Goal: Browse casually

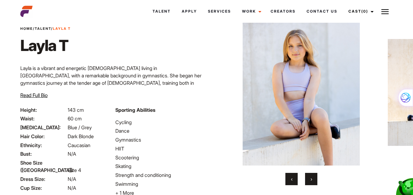
scroll to position [31, 0]
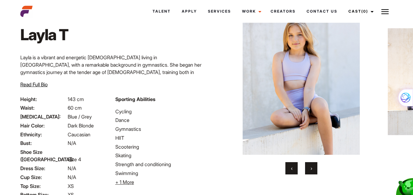
click at [310, 173] on button "›" at bounding box center [311, 168] width 12 height 12
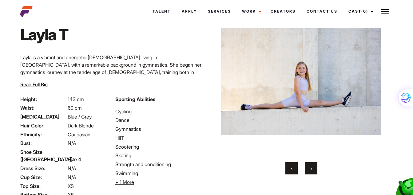
click at [310, 173] on button "›" at bounding box center [311, 168] width 12 height 12
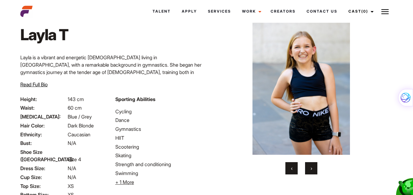
click at [310, 173] on button "›" at bounding box center [311, 168] width 12 height 12
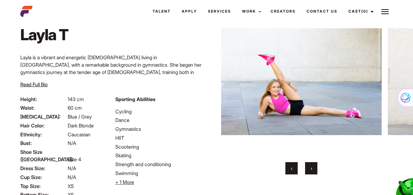
click at [310, 173] on button "›" at bounding box center [311, 168] width 12 height 12
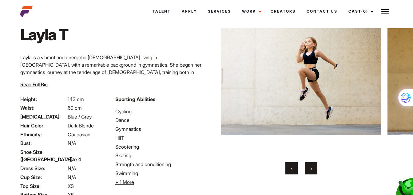
click at [310, 173] on button "›" at bounding box center [311, 168] width 12 height 12
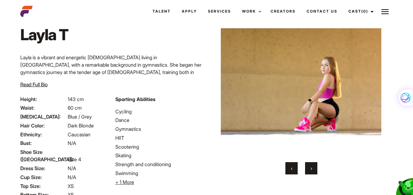
click at [310, 173] on button "›" at bounding box center [311, 168] width 12 height 12
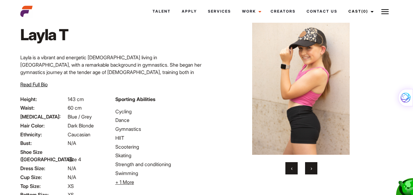
click at [310, 173] on button "›" at bounding box center [311, 168] width 12 height 12
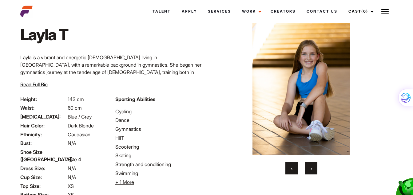
click at [310, 173] on button "›" at bounding box center [311, 168] width 12 height 12
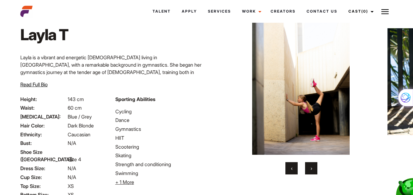
click at [310, 173] on button "›" at bounding box center [311, 168] width 12 height 12
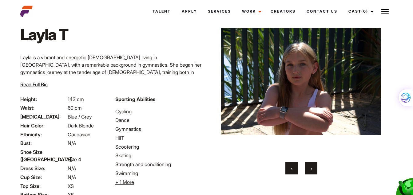
click at [310, 173] on button "›" at bounding box center [311, 168] width 12 height 12
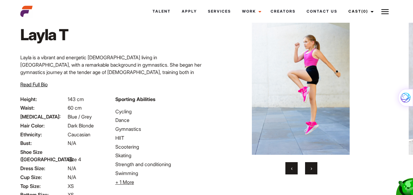
click at [310, 173] on button "›" at bounding box center [311, 168] width 12 height 12
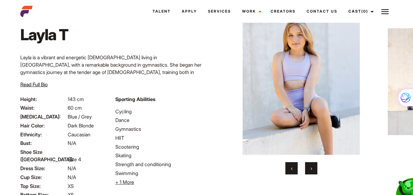
click at [310, 173] on button "›" at bounding box center [311, 168] width 12 height 12
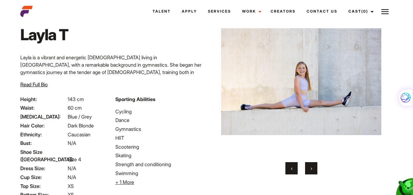
click at [310, 173] on button "›" at bounding box center [311, 168] width 12 height 12
